Goal: Information Seeking & Learning: Find specific fact

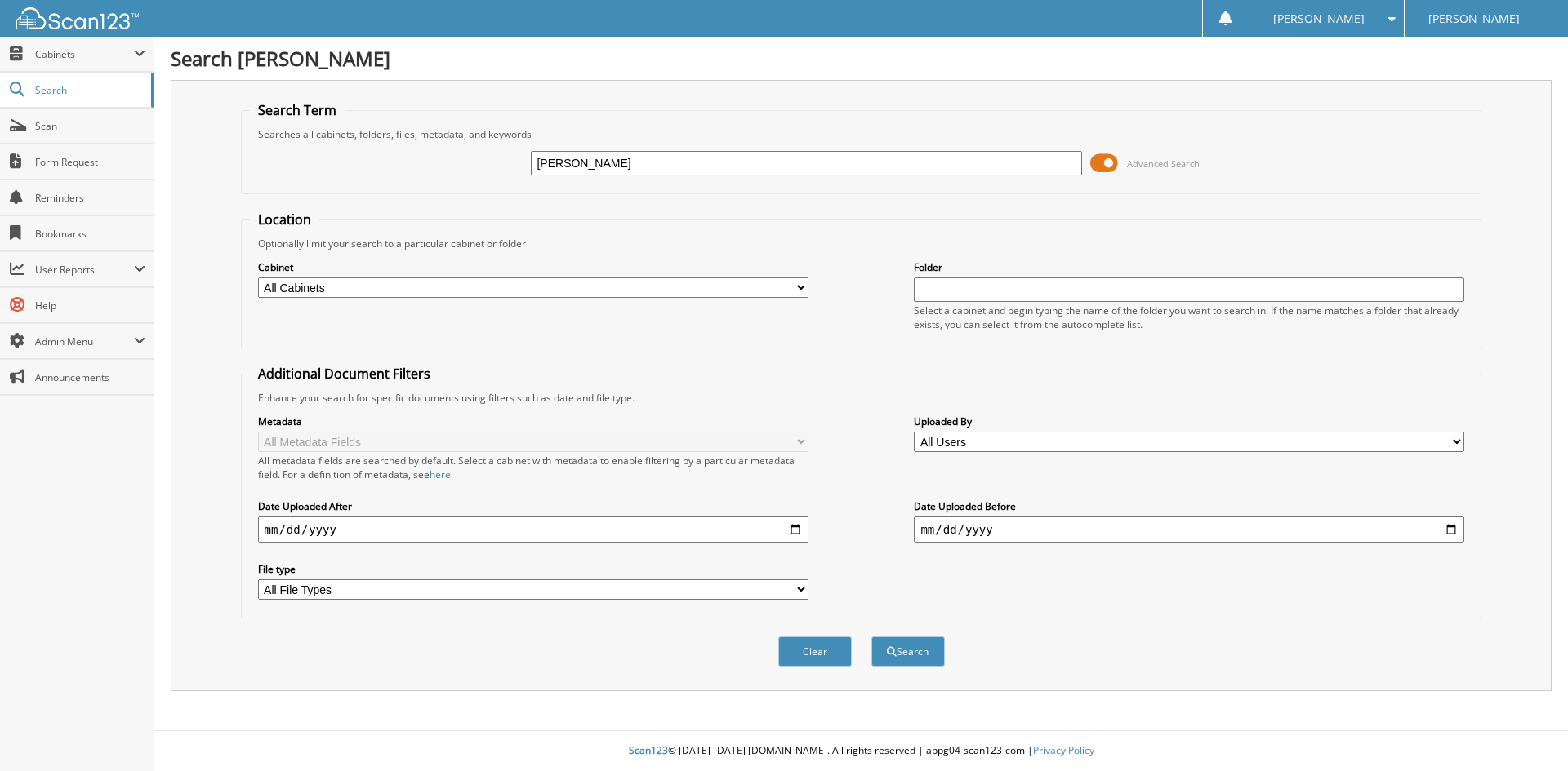
type input "[PERSON_NAME]"
click at [872, 637] on button "Search" at bounding box center [909, 652] width 74 height 30
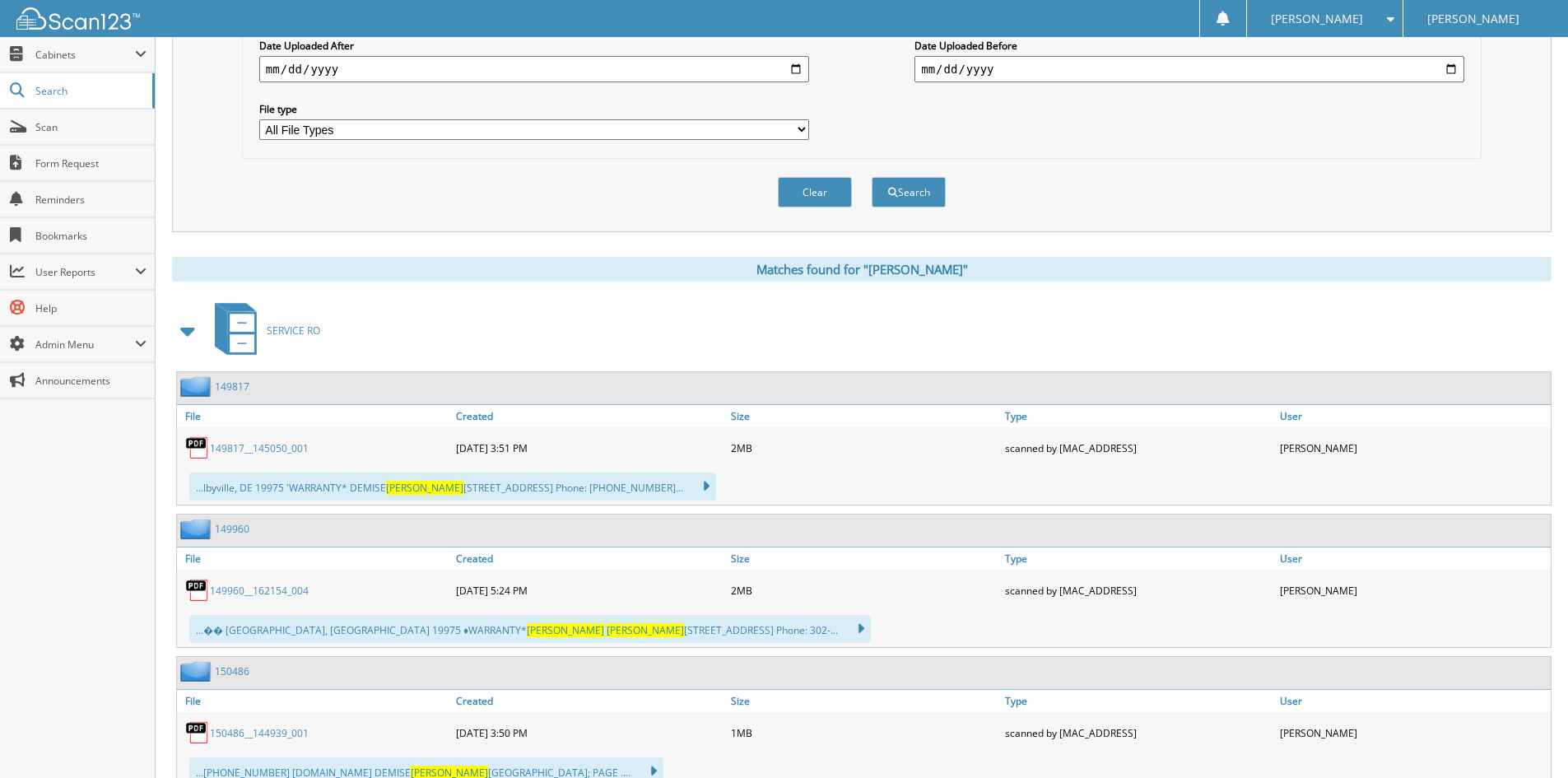
scroll to position [494, 0]
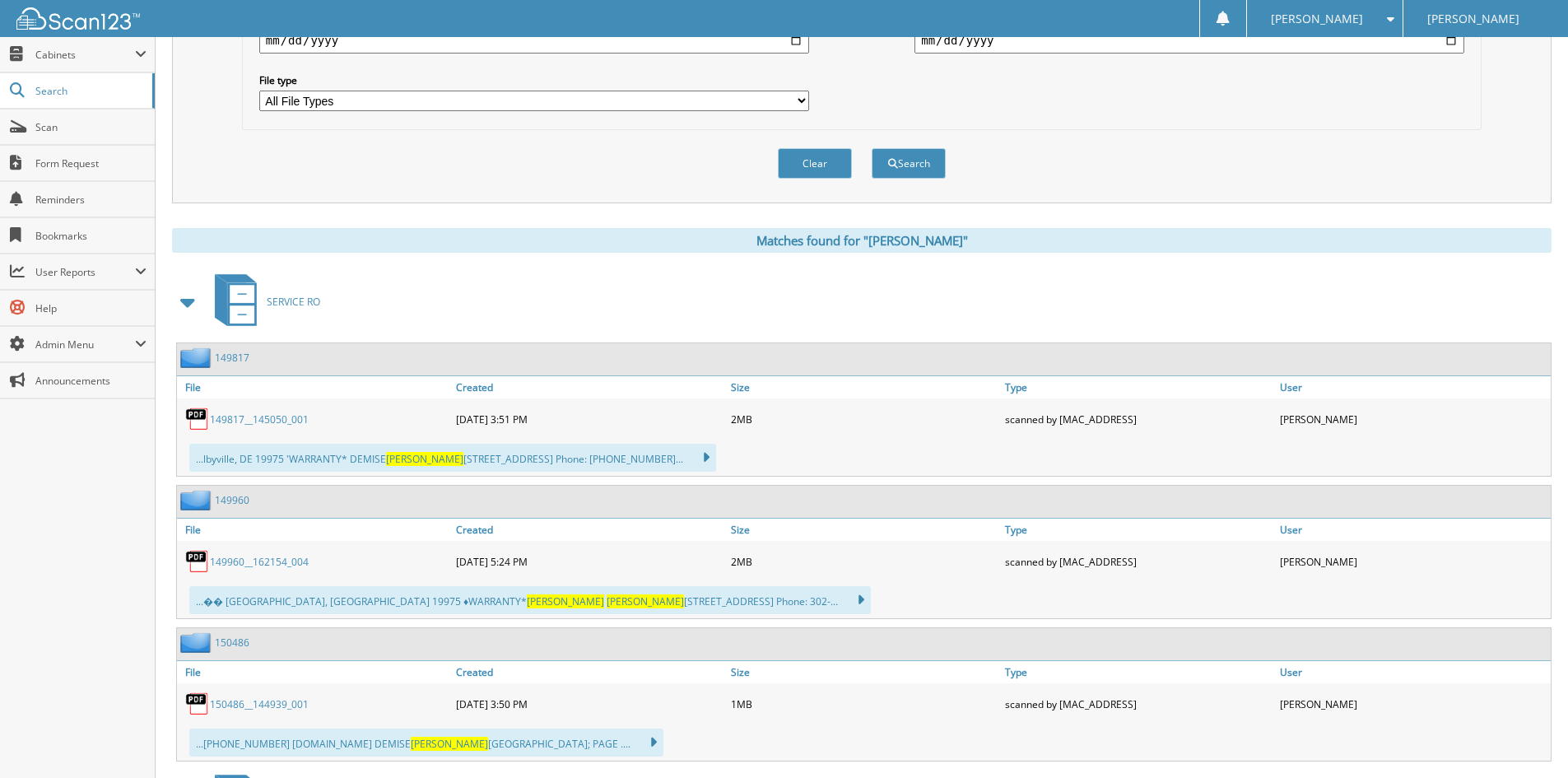
click at [286, 301] on span "SERVICE RO" at bounding box center [294, 302] width 54 height 14
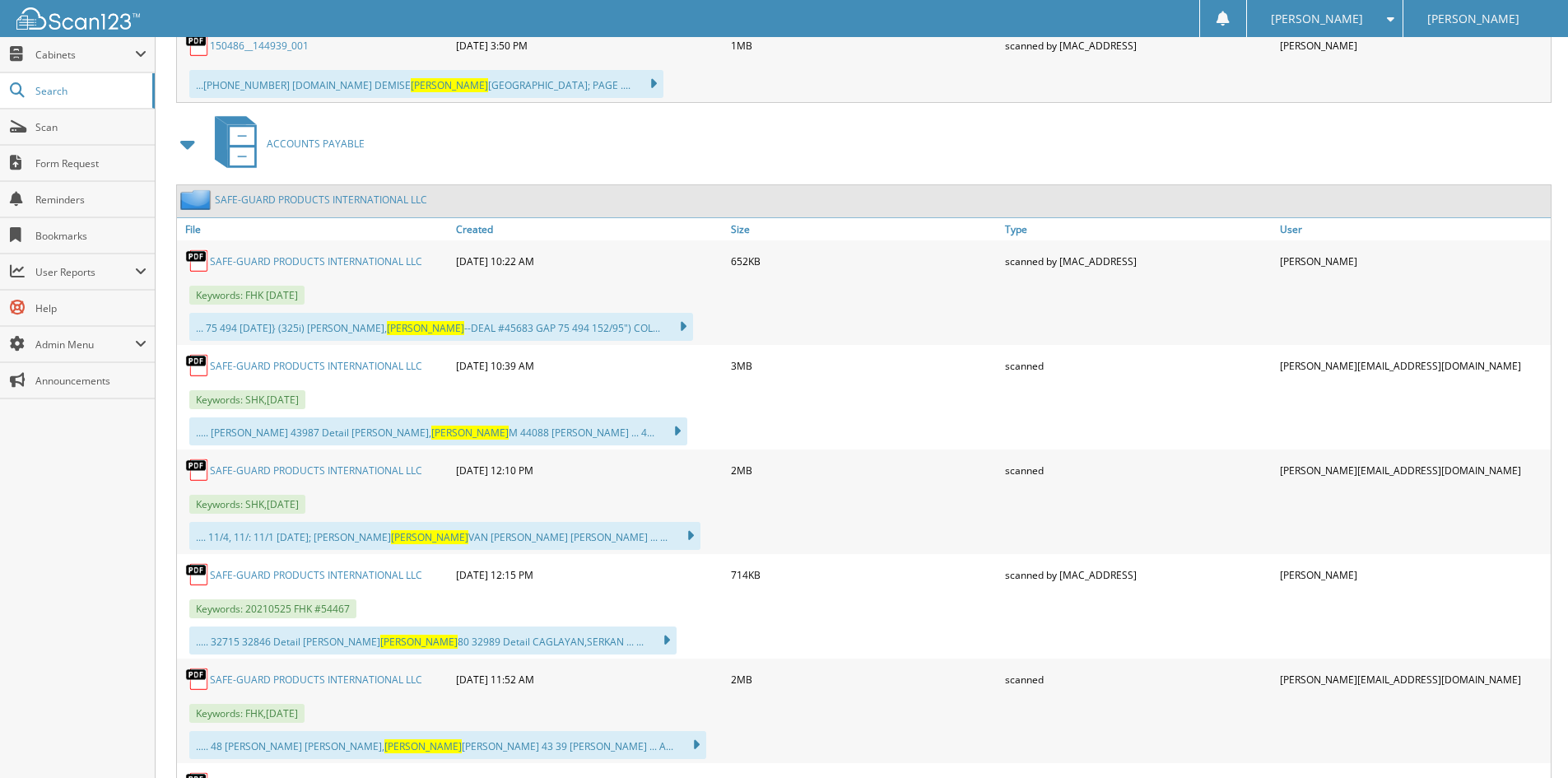
scroll to position [1192, 0]
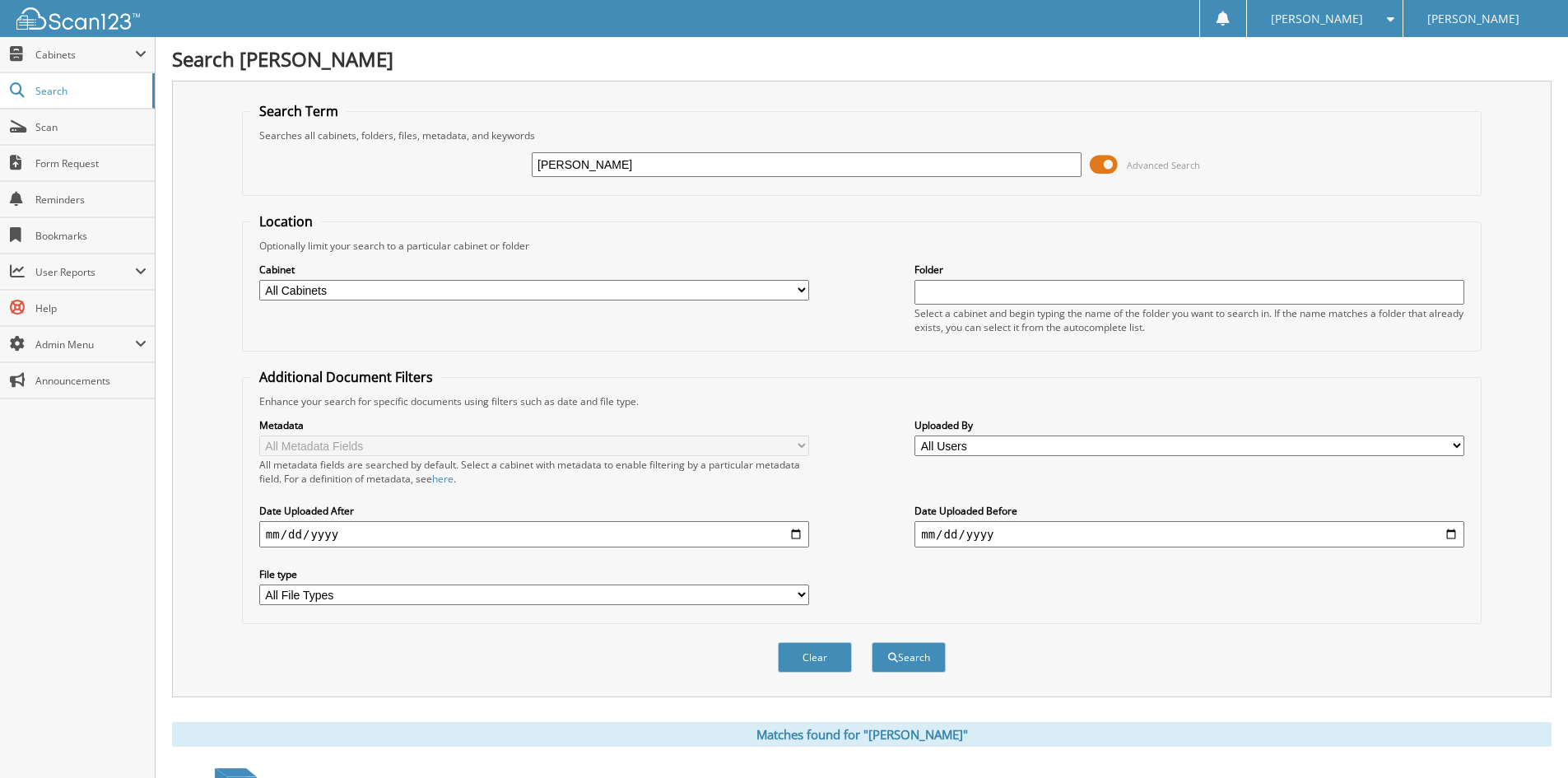
drag, startPoint x: 578, startPoint y: 166, endPoint x: 431, endPoint y: 140, distance: 149.3
click at [431, 140] on fieldset "Search Term Searches all cabinets, folders, files, metadata, and keywords [PERS…" at bounding box center [861, 148] width 1239 height 94
type input "[PERSON_NAME]"
click at [872, 642] on button "Search" at bounding box center [909, 657] width 74 height 30
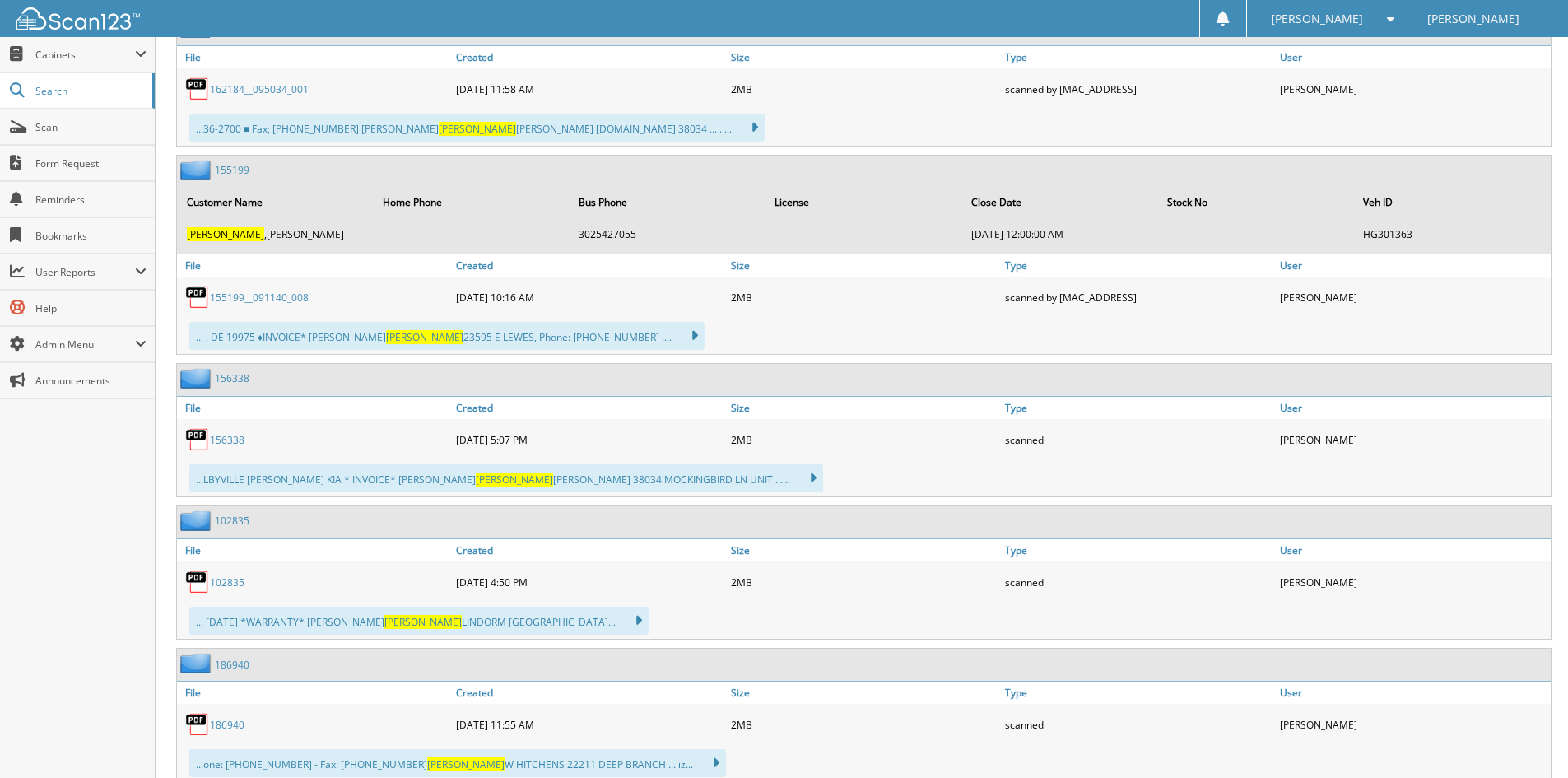
scroll to position [2471, 0]
click at [234, 437] on link "156338" at bounding box center [227, 438] width 35 height 14
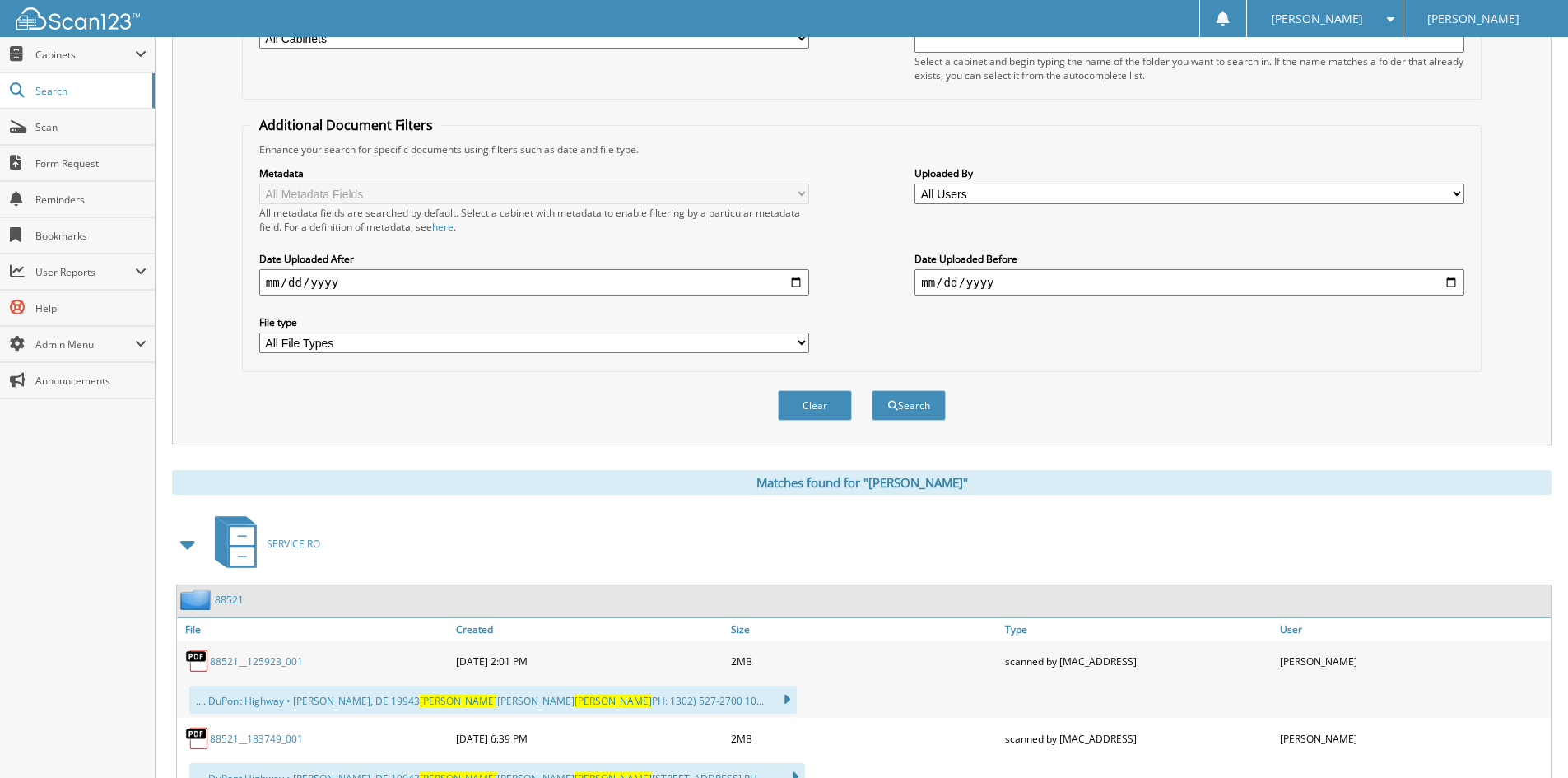
scroll to position [0, 0]
